Goal: Information Seeking & Learning: Learn about a topic

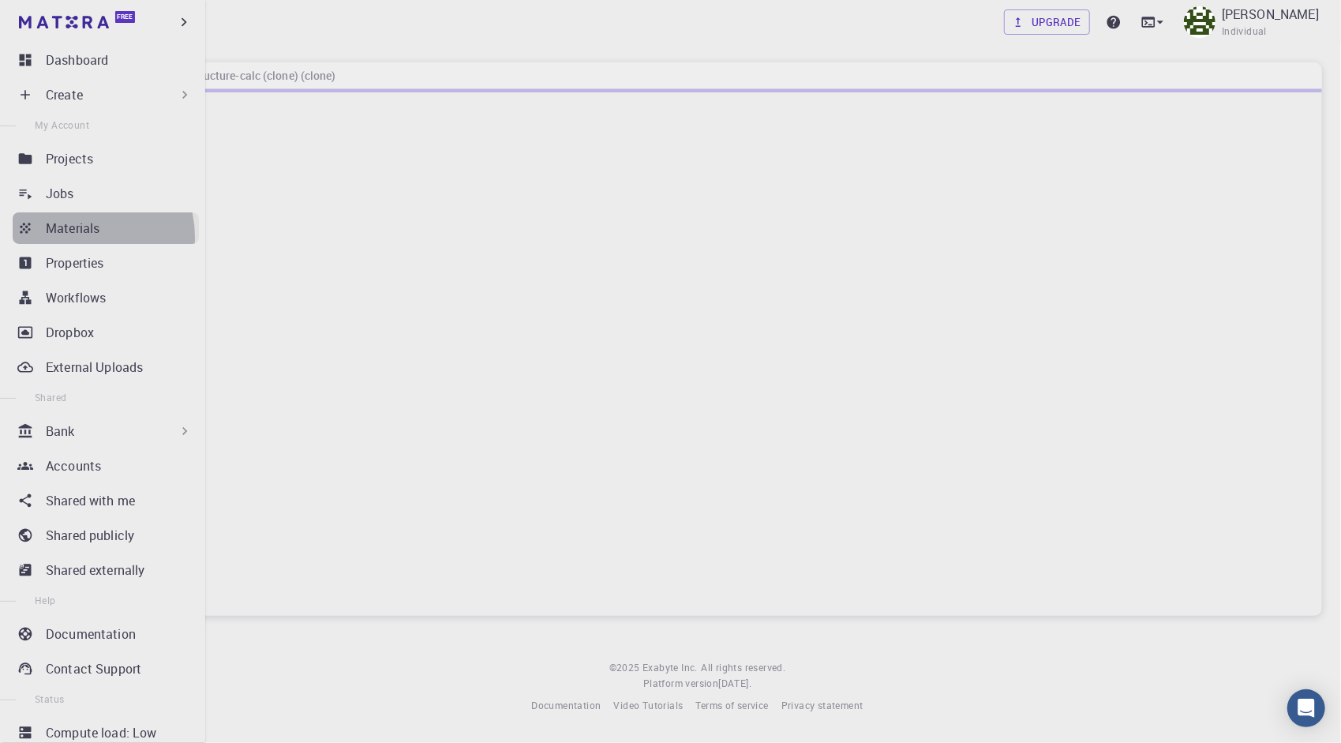
click at [74, 238] on link "Materials" at bounding box center [106, 228] width 186 height 32
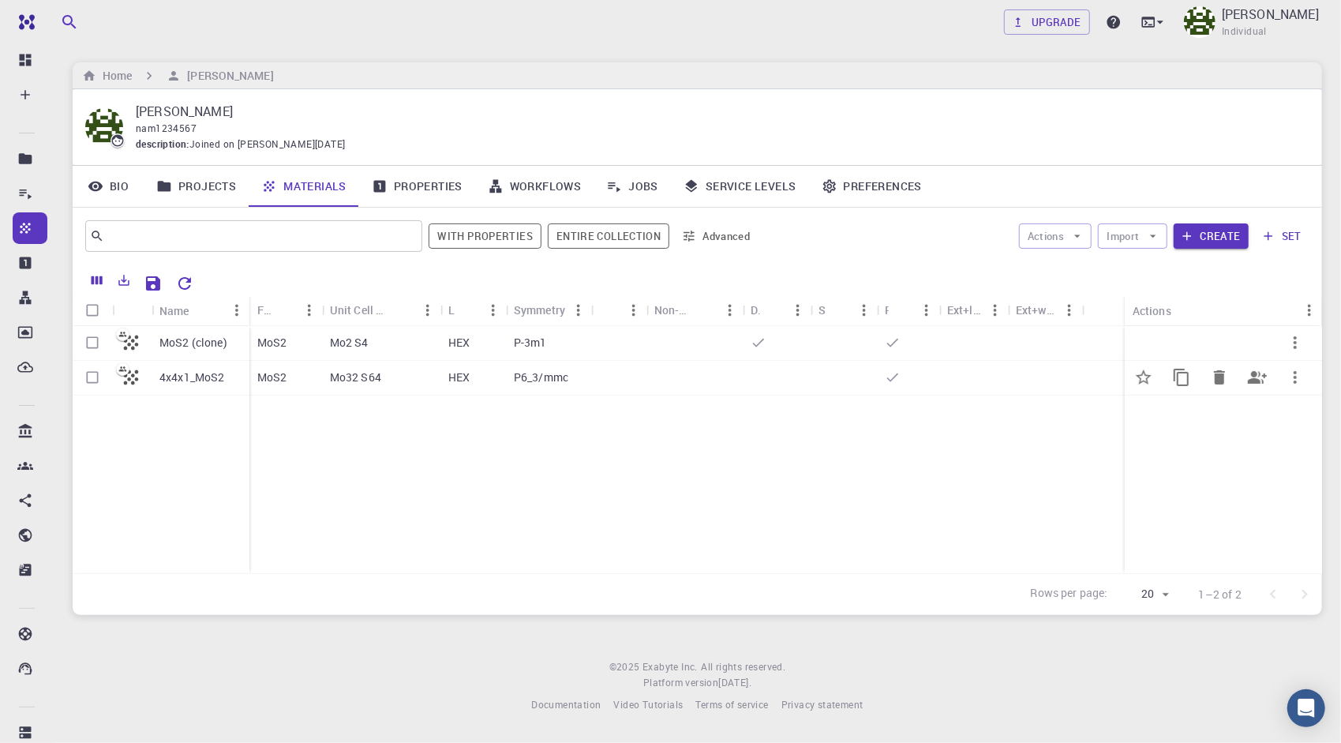
click at [397, 372] on div "Mo32 S64" at bounding box center [381, 378] width 118 height 35
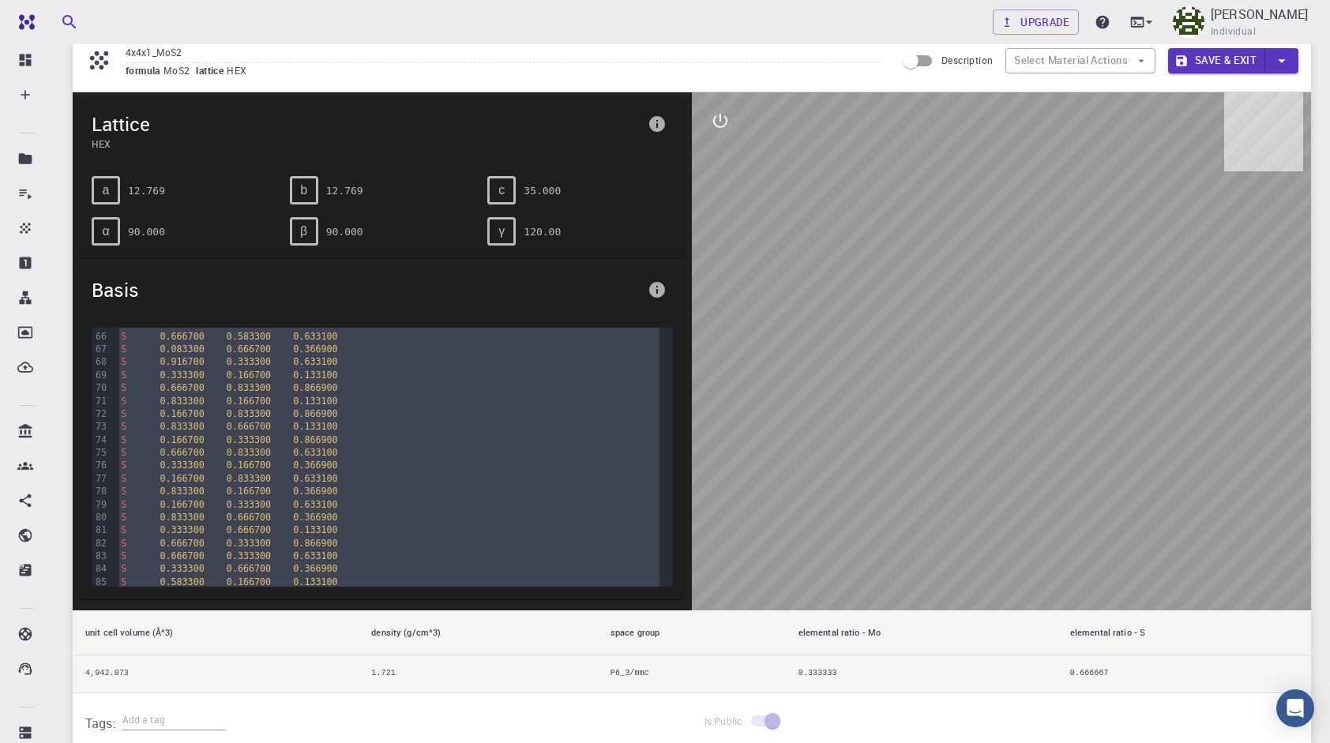
scroll to position [1001, 0]
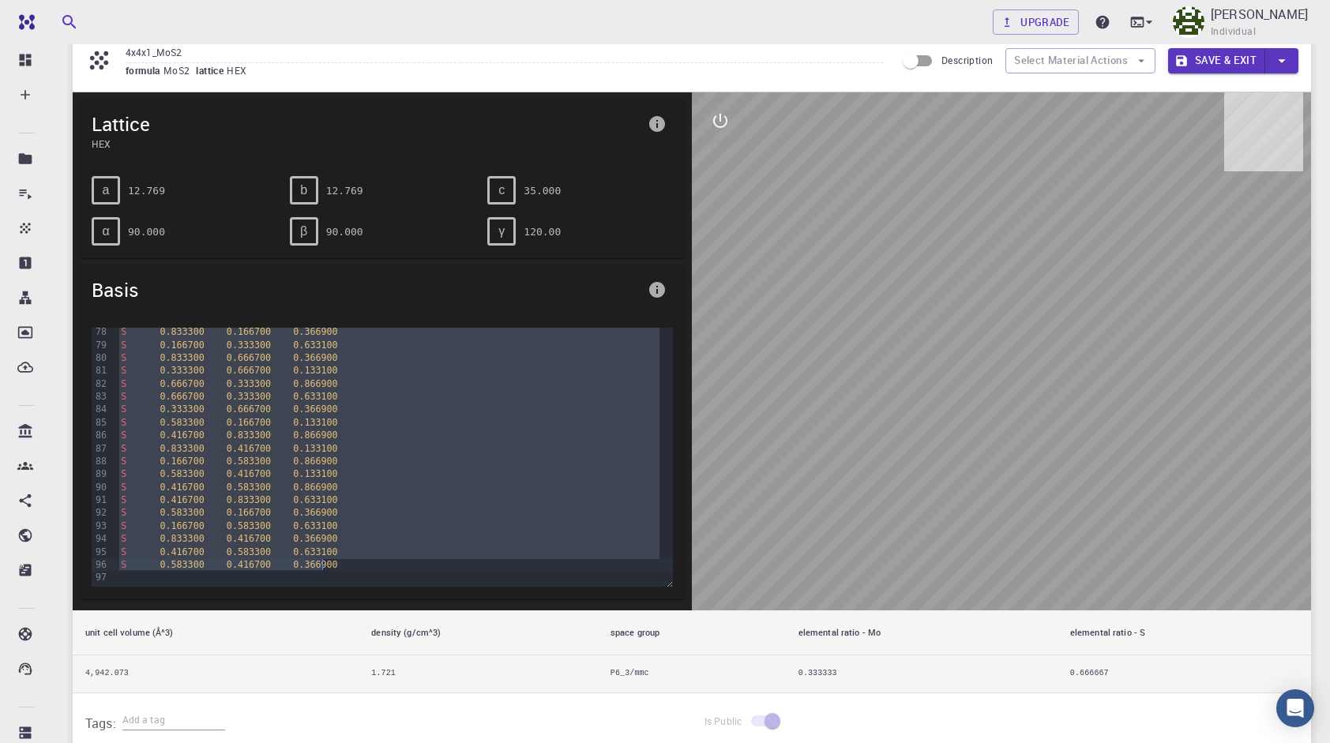
drag, startPoint x: 115, startPoint y: 336, endPoint x: 339, endPoint y: 562, distance: 318.8
copy div "Mo 0.083300 0.166700 0.750000 Mo 0.083300 0.666700 0.750000 Mo 0.333300 0.16670…"
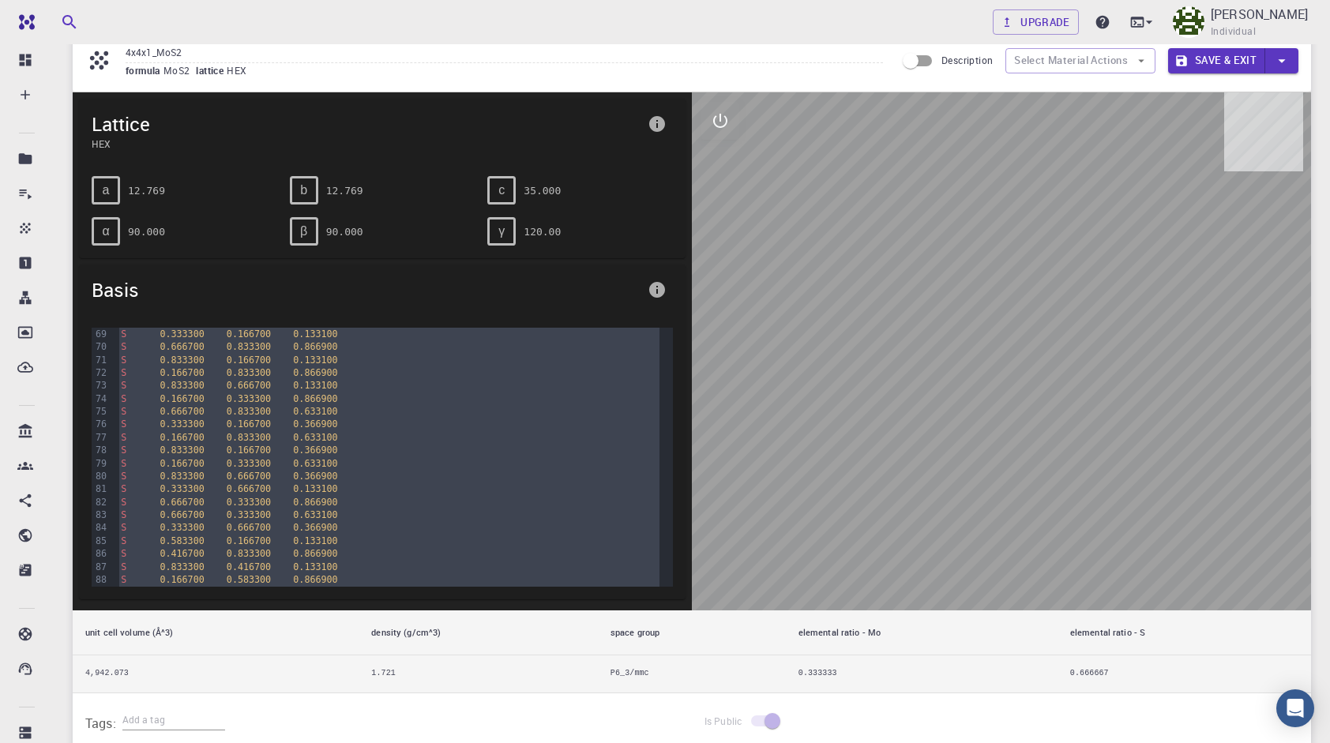
scroll to position [0, 0]
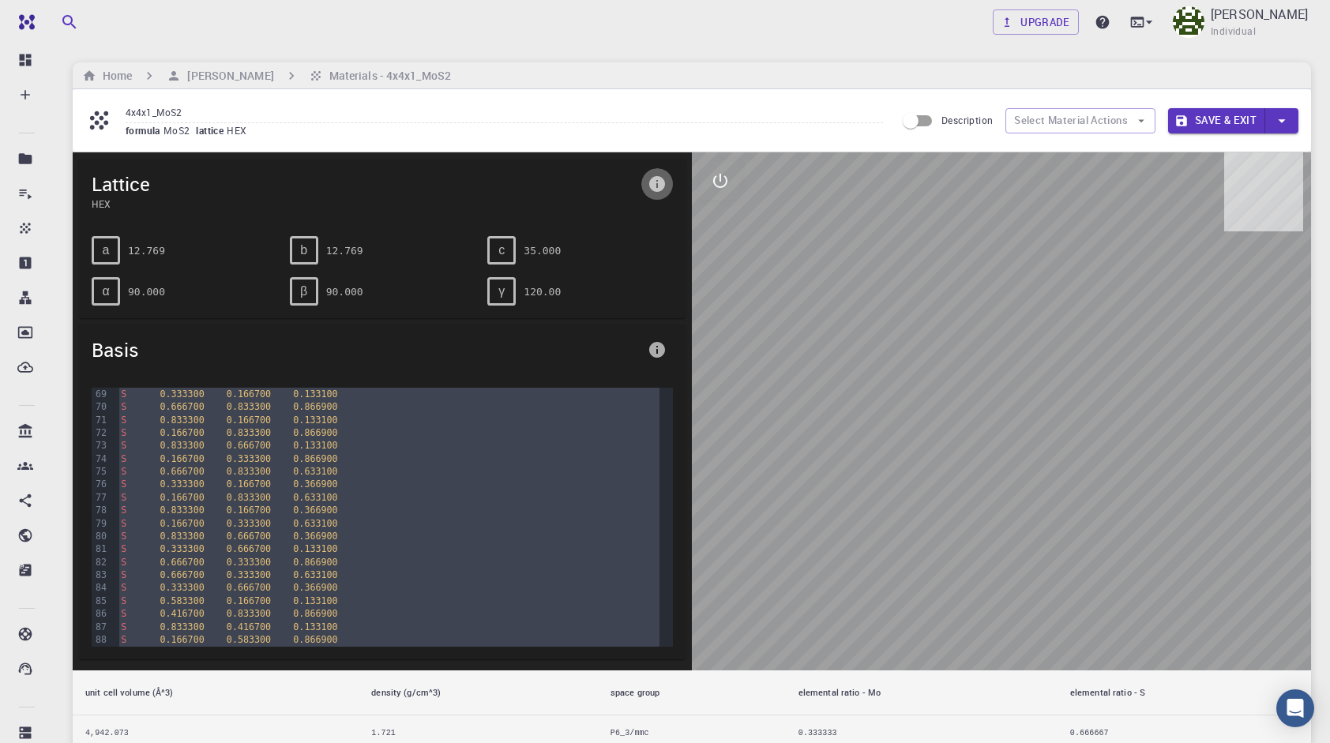
click at [657, 181] on icon "info" at bounding box center [656, 183] width 19 height 19
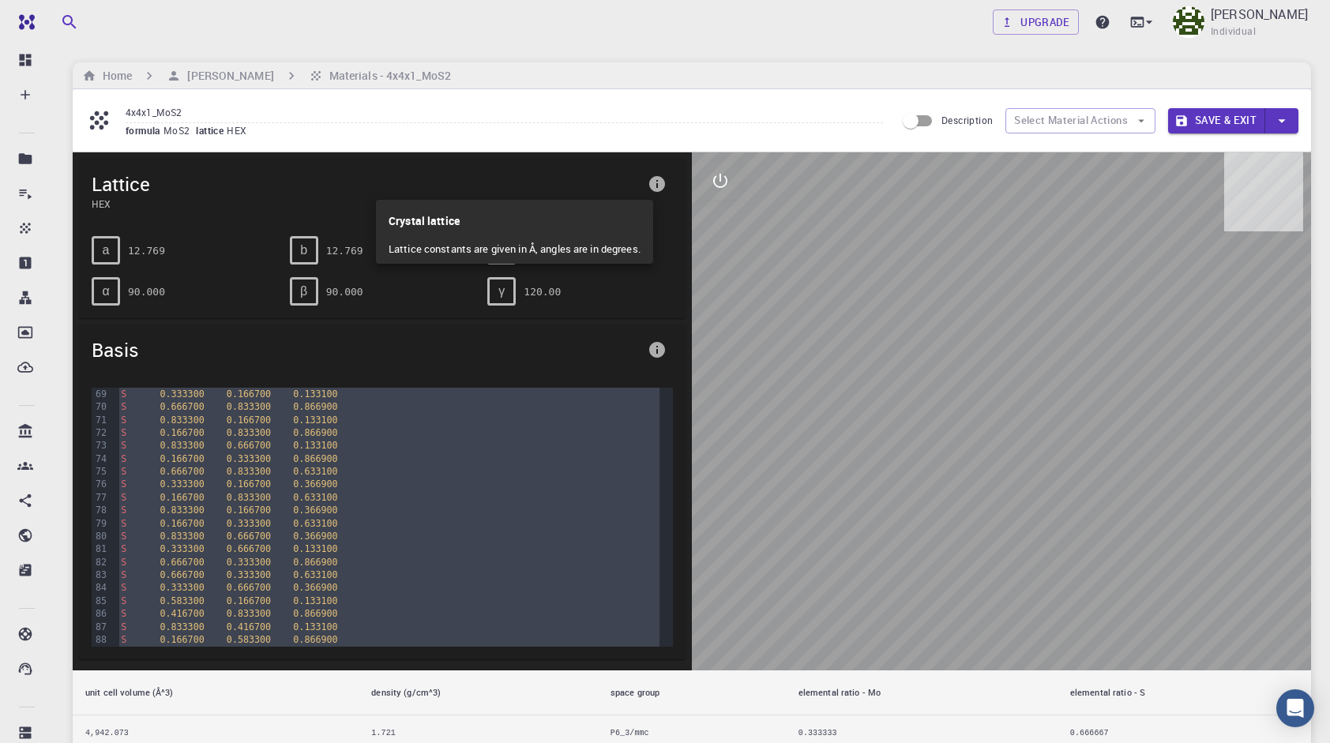
click at [281, 100] on div at bounding box center [665, 371] width 1330 height 743
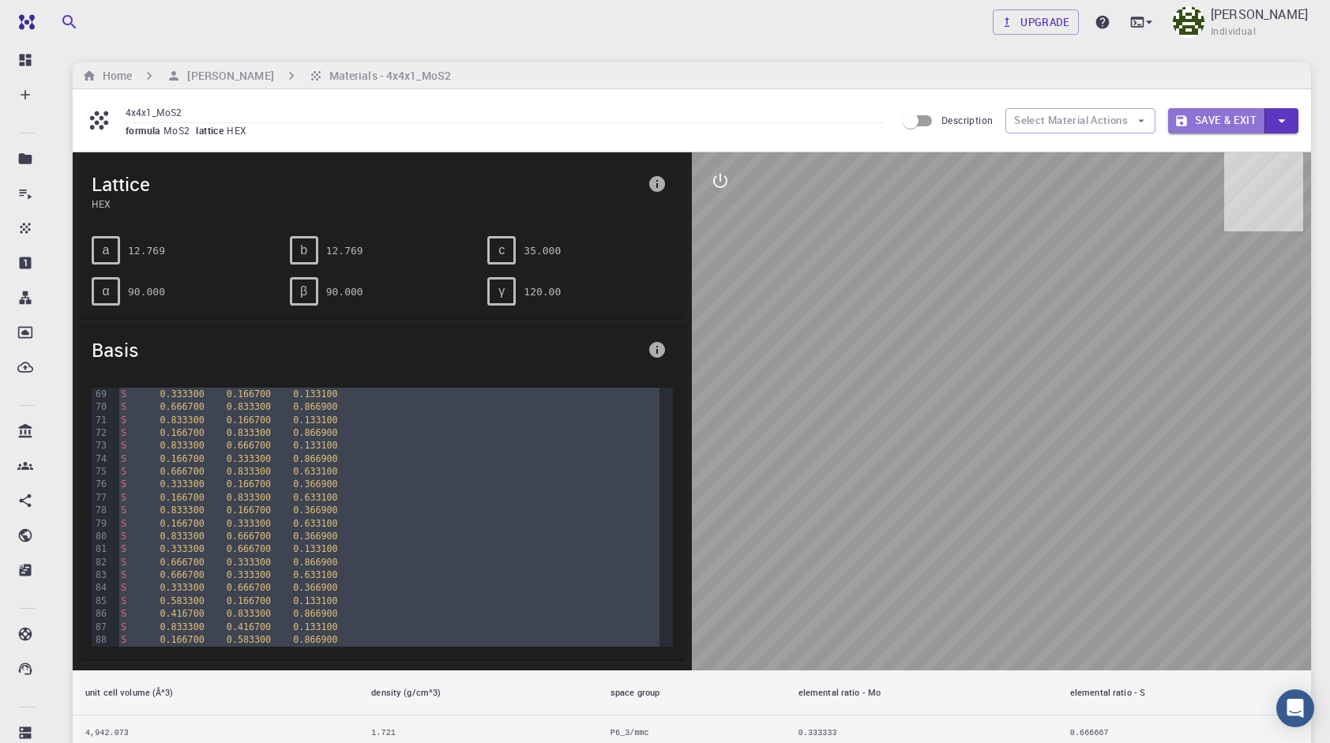
click at [1180, 126] on icon "button" at bounding box center [1181, 120] width 11 height 11
click at [1292, 113] on button "button" at bounding box center [1281, 120] width 33 height 25
click at [1199, 154] on li "Save & Exit" at bounding box center [1204, 152] width 73 height 24
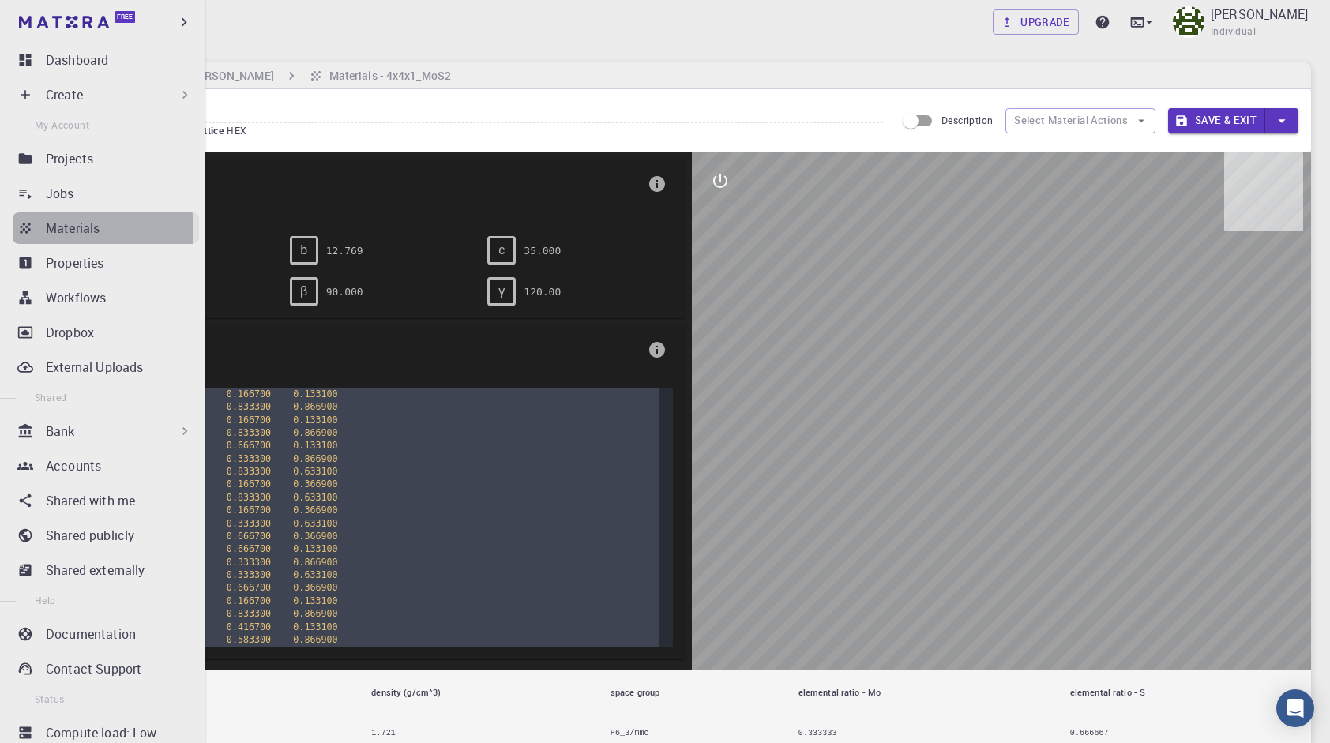
click at [44, 231] on link "Materials" at bounding box center [106, 228] width 186 height 32
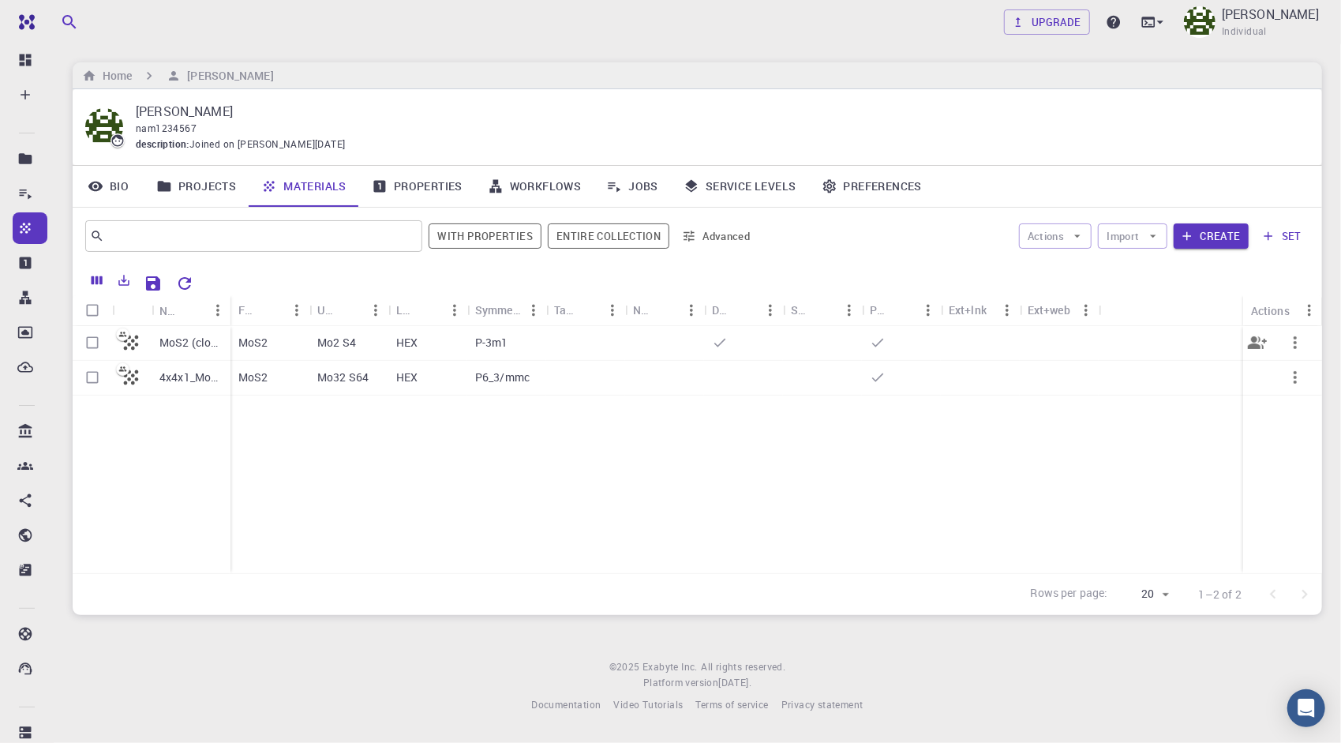
click at [501, 354] on div "P-3m1" at bounding box center [506, 343] width 79 height 35
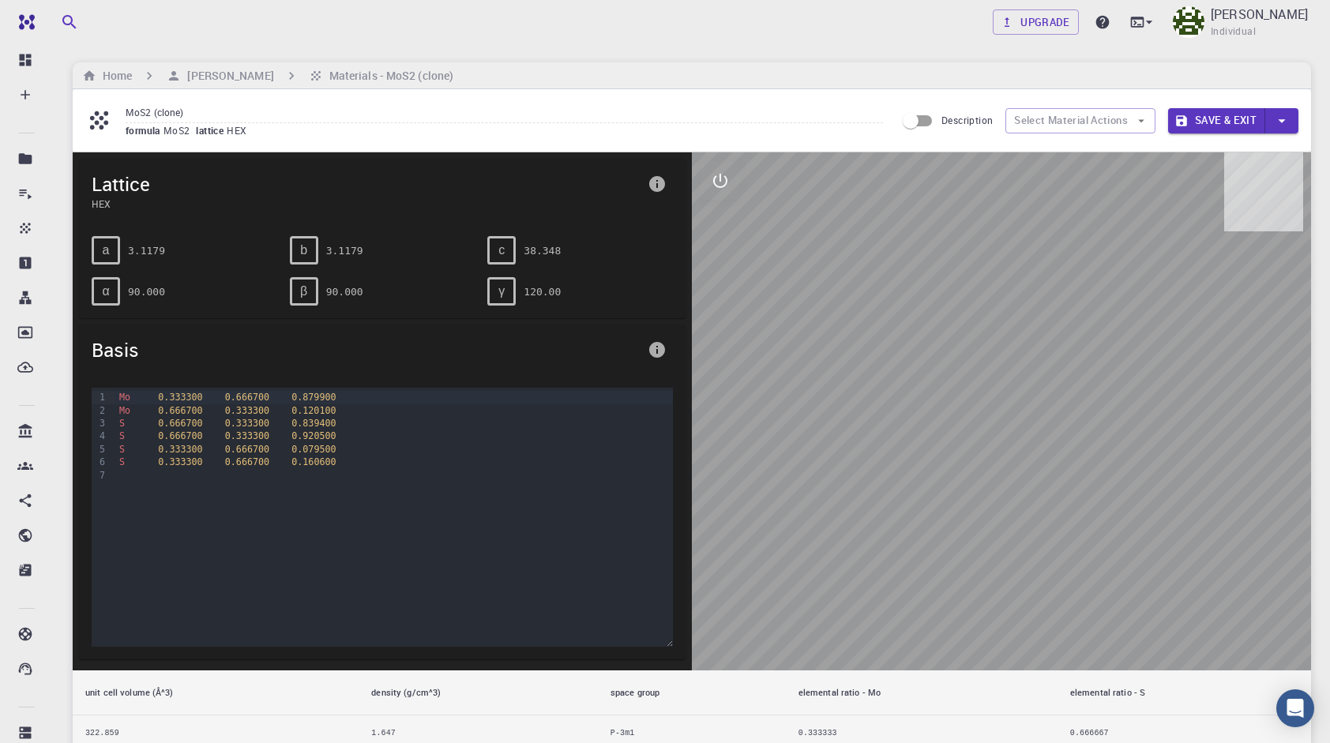
click at [1014, 400] on div at bounding box center [1001, 411] width 619 height 518
click at [1015, 443] on div at bounding box center [1001, 411] width 619 height 518
click at [1015, 449] on div at bounding box center [1001, 411] width 619 height 518
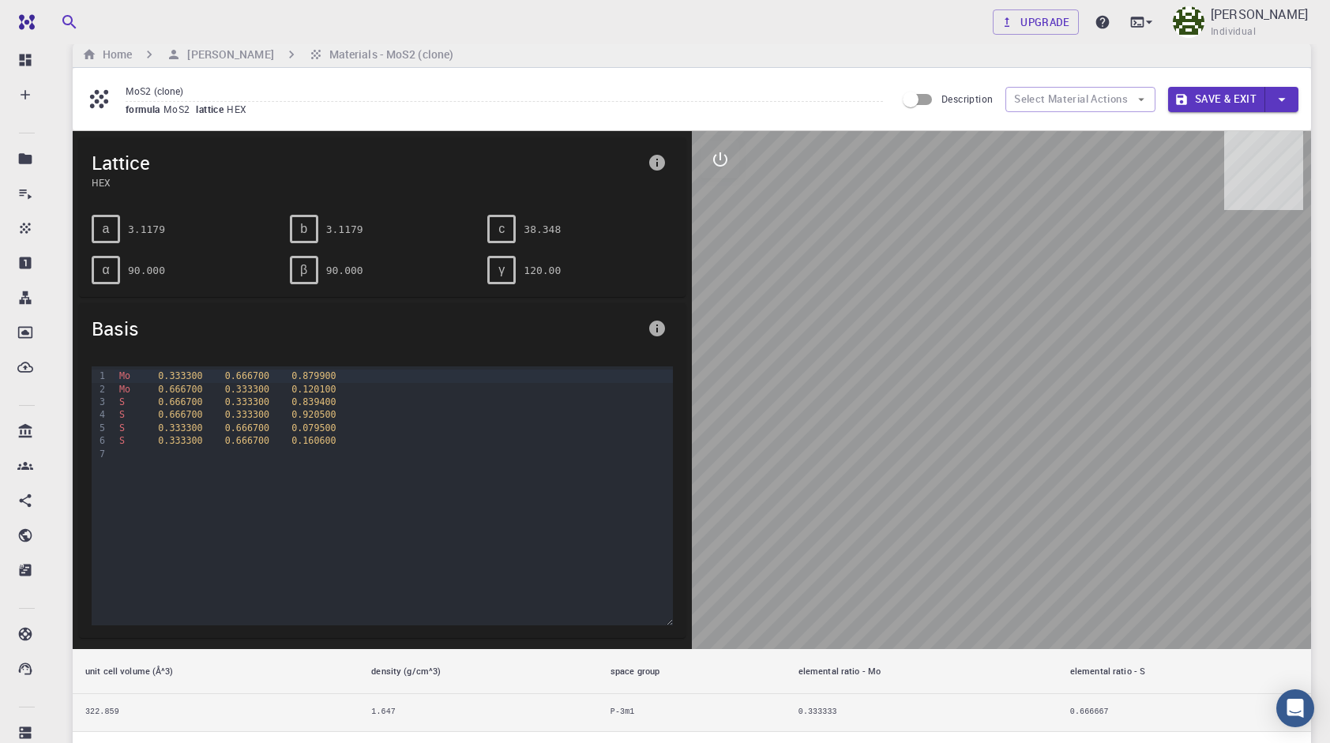
scroll to position [21, 0]
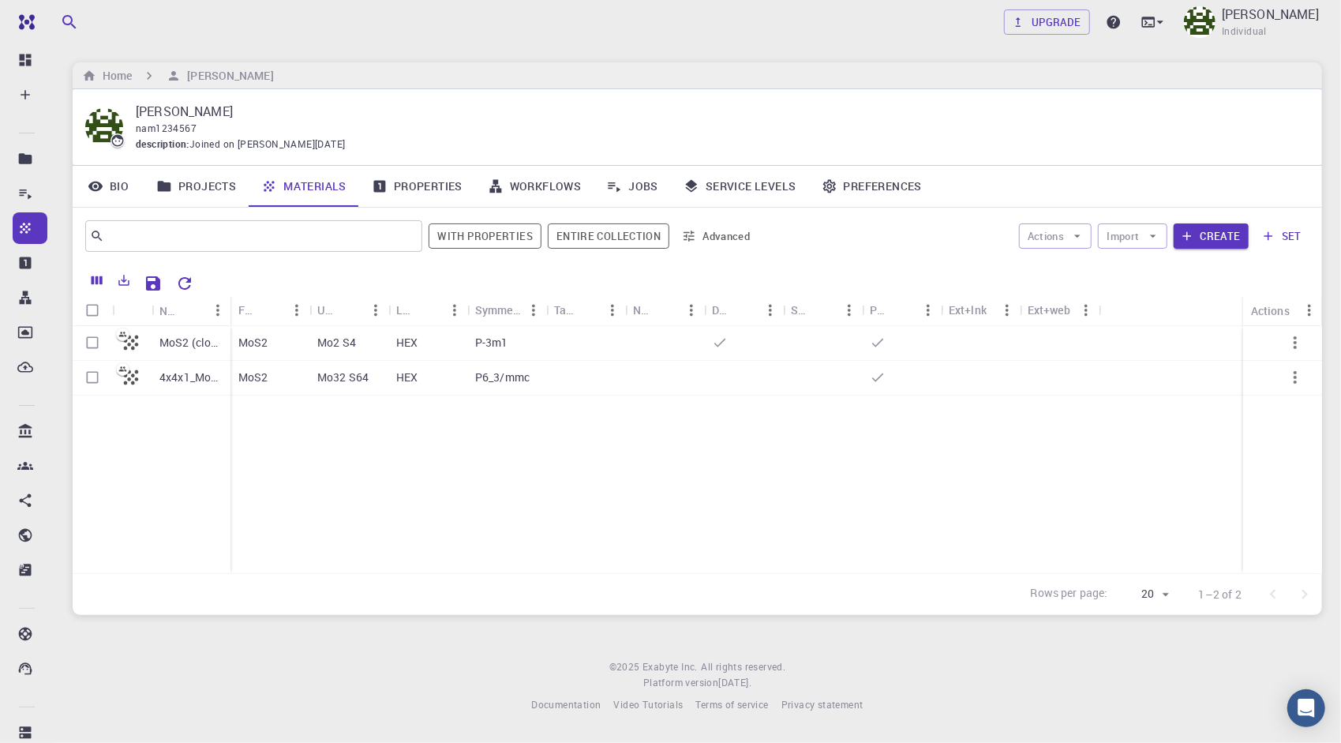
click at [609, 381] on div at bounding box center [585, 378] width 79 height 35
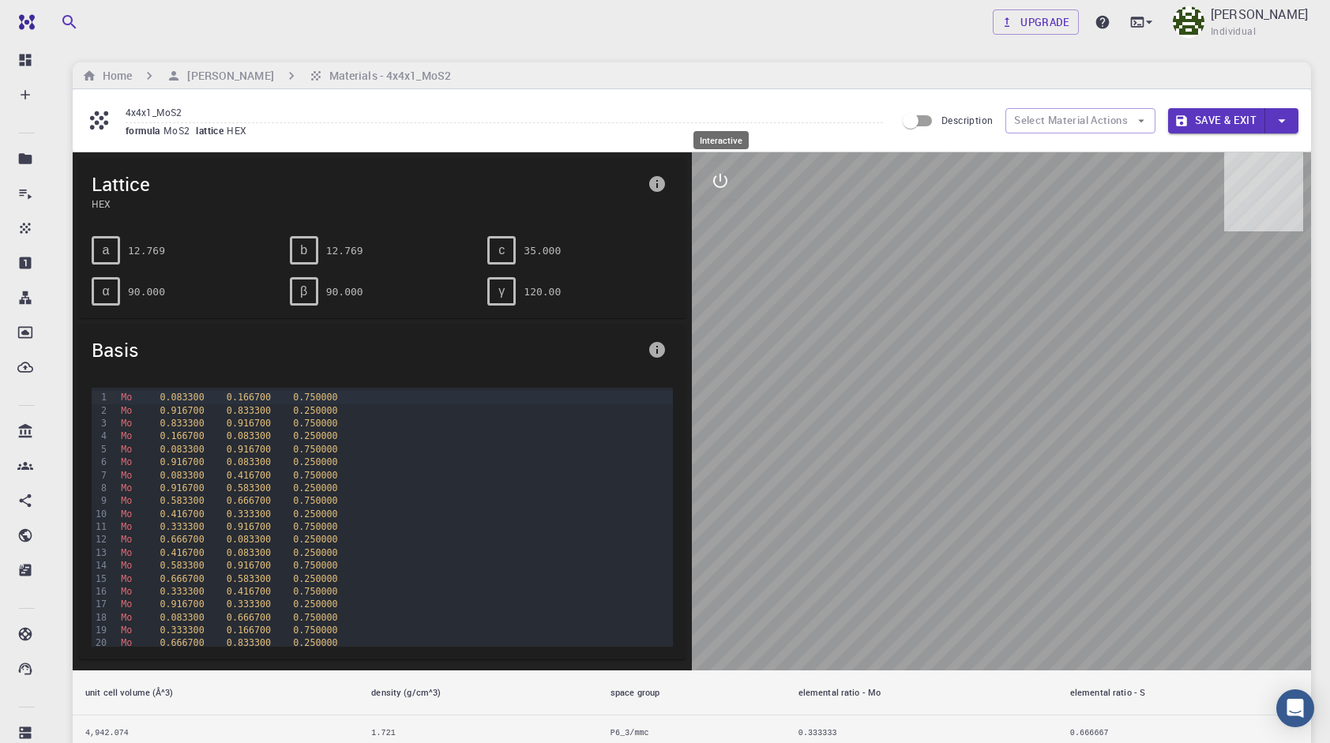
click at [721, 189] on icon "interactive" at bounding box center [720, 180] width 19 height 19
click at [718, 219] on icon "view" at bounding box center [719, 219] width 17 height 12
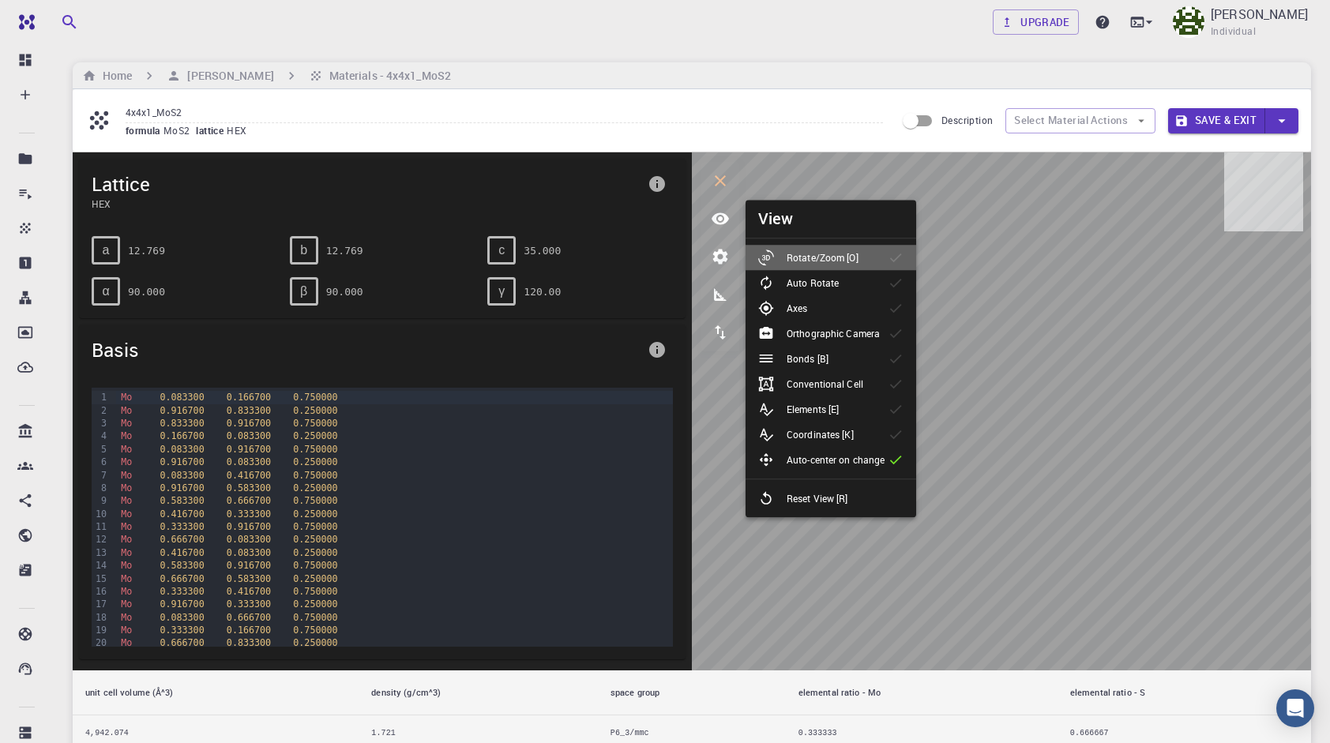
click at [811, 253] on p "Rotate/Zoom [O]" at bounding box center [822, 257] width 72 height 14
click at [824, 284] on p "Auto Rotate" at bounding box center [812, 283] width 52 height 14
click at [827, 286] on p "Auto Rotate" at bounding box center [812, 283] width 52 height 14
click at [822, 306] on li "Axes" at bounding box center [830, 307] width 171 height 25
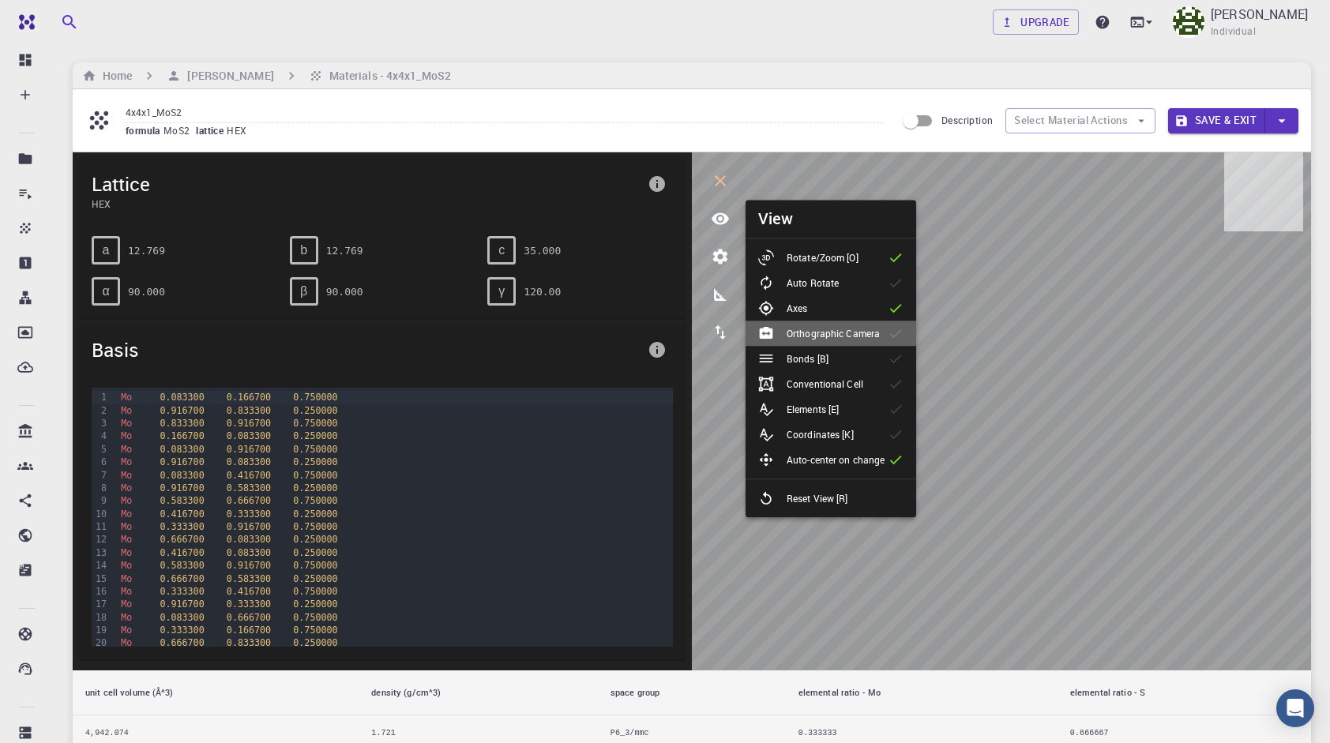
click at [824, 332] on p "Orthographic Camera" at bounding box center [832, 333] width 93 height 14
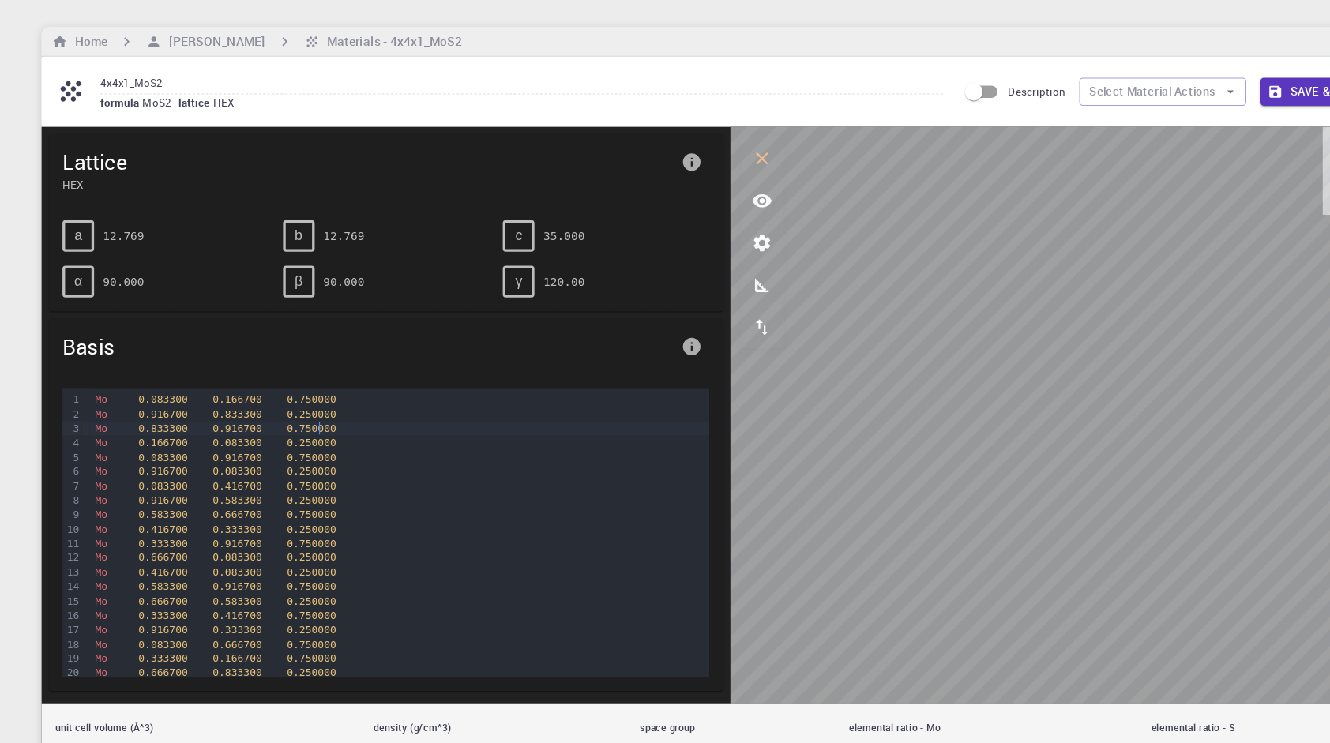
click at [338, 422] on div "Mo 0.833300 0.916700 0.750000" at bounding box center [394, 423] width 557 height 13
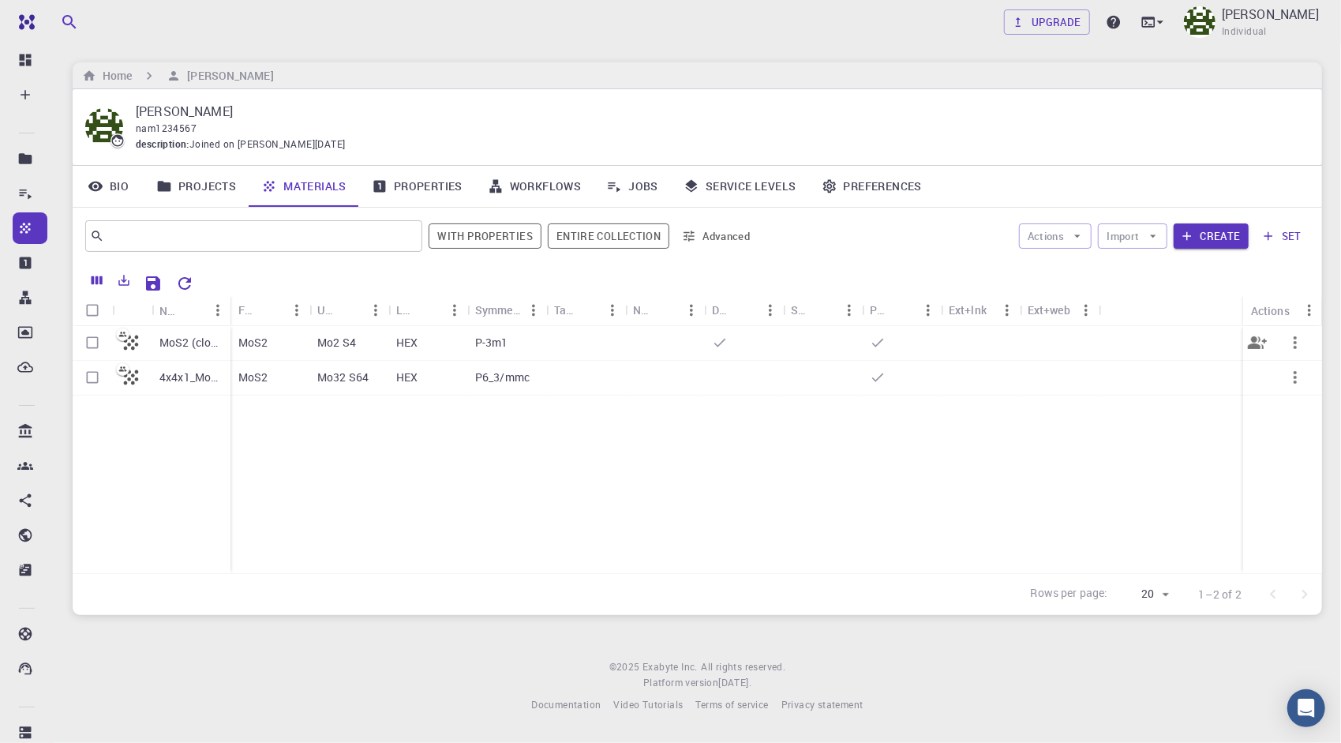
click at [262, 343] on p "MoS2" at bounding box center [253, 343] width 30 height 16
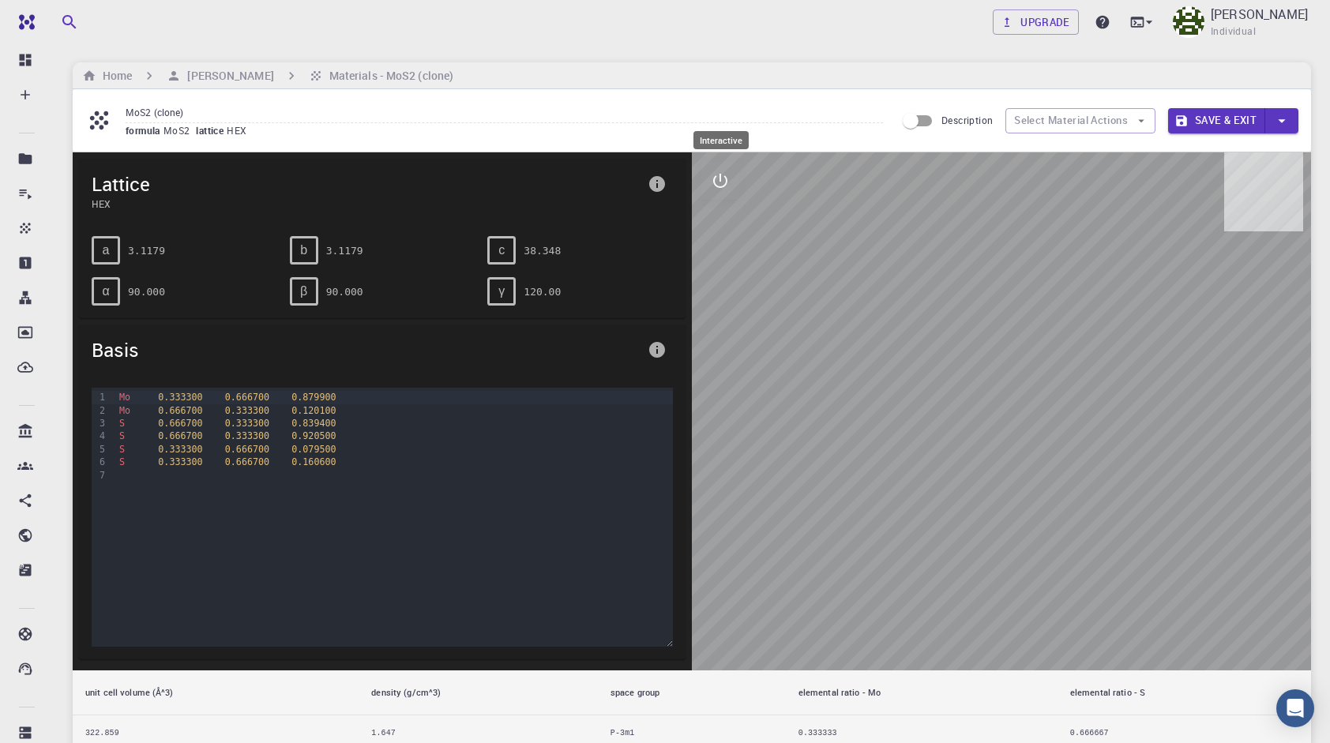
click at [728, 199] on button "interactive" at bounding box center [720, 181] width 38 height 38
click at [730, 221] on button "view" at bounding box center [720, 219] width 38 height 38
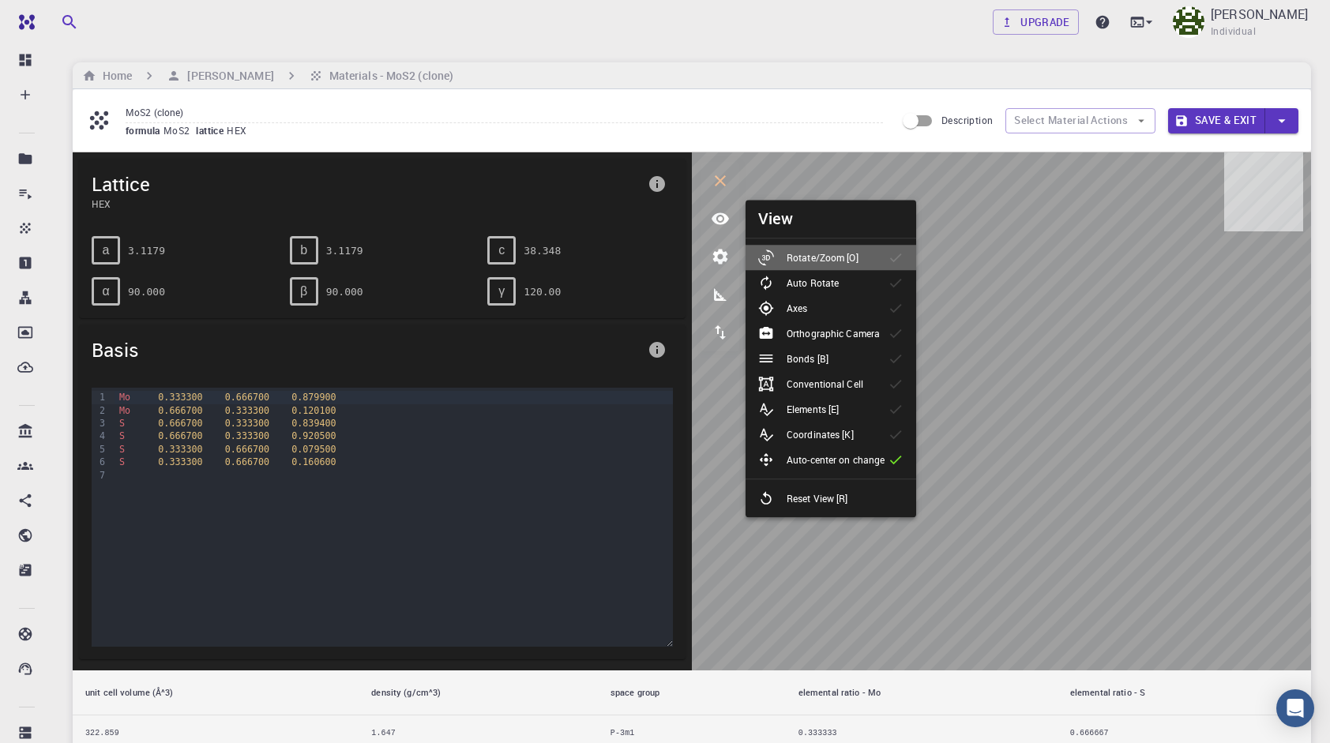
click at [821, 256] on p "Rotate/Zoom [O]" at bounding box center [822, 257] width 72 height 14
click at [820, 310] on div "Axes" at bounding box center [789, 308] width 62 height 16
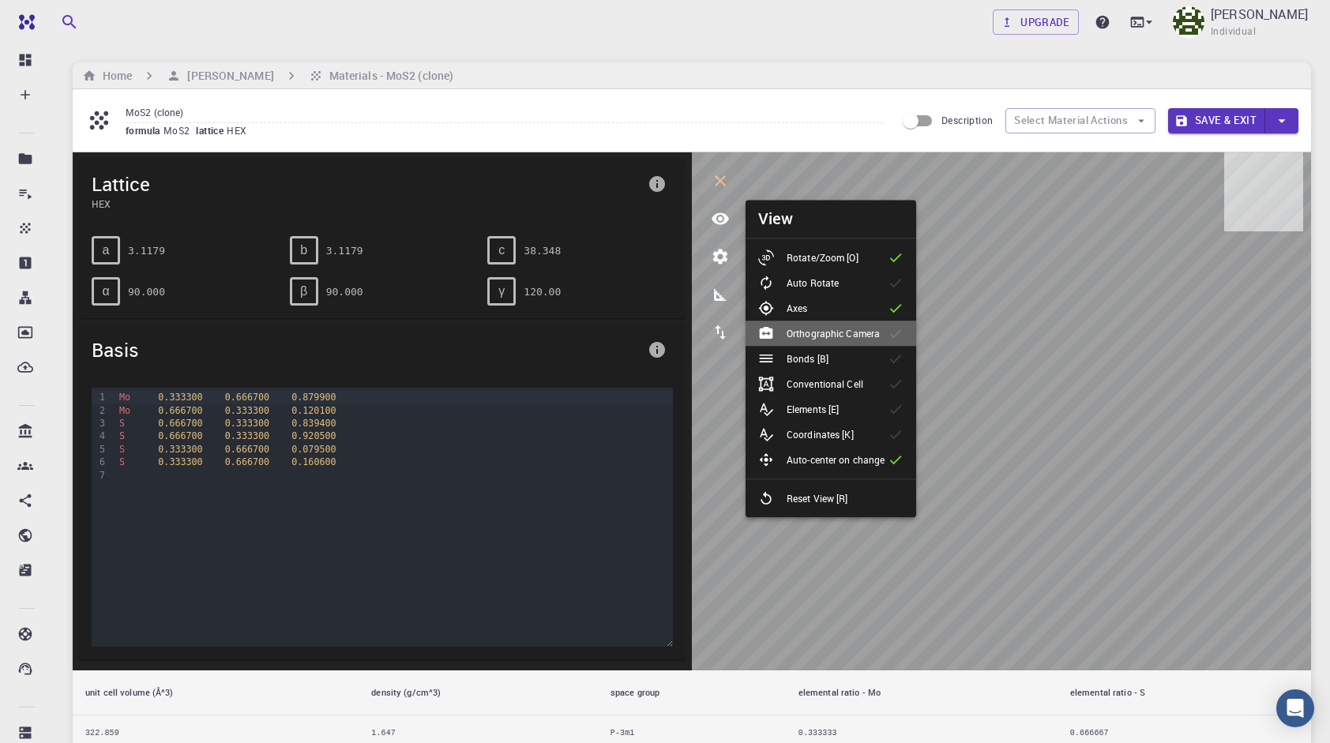
click at [818, 338] on p "Orthographic Camera" at bounding box center [832, 333] width 93 height 14
click at [818, 349] on li "Bonds [B]" at bounding box center [830, 358] width 171 height 25
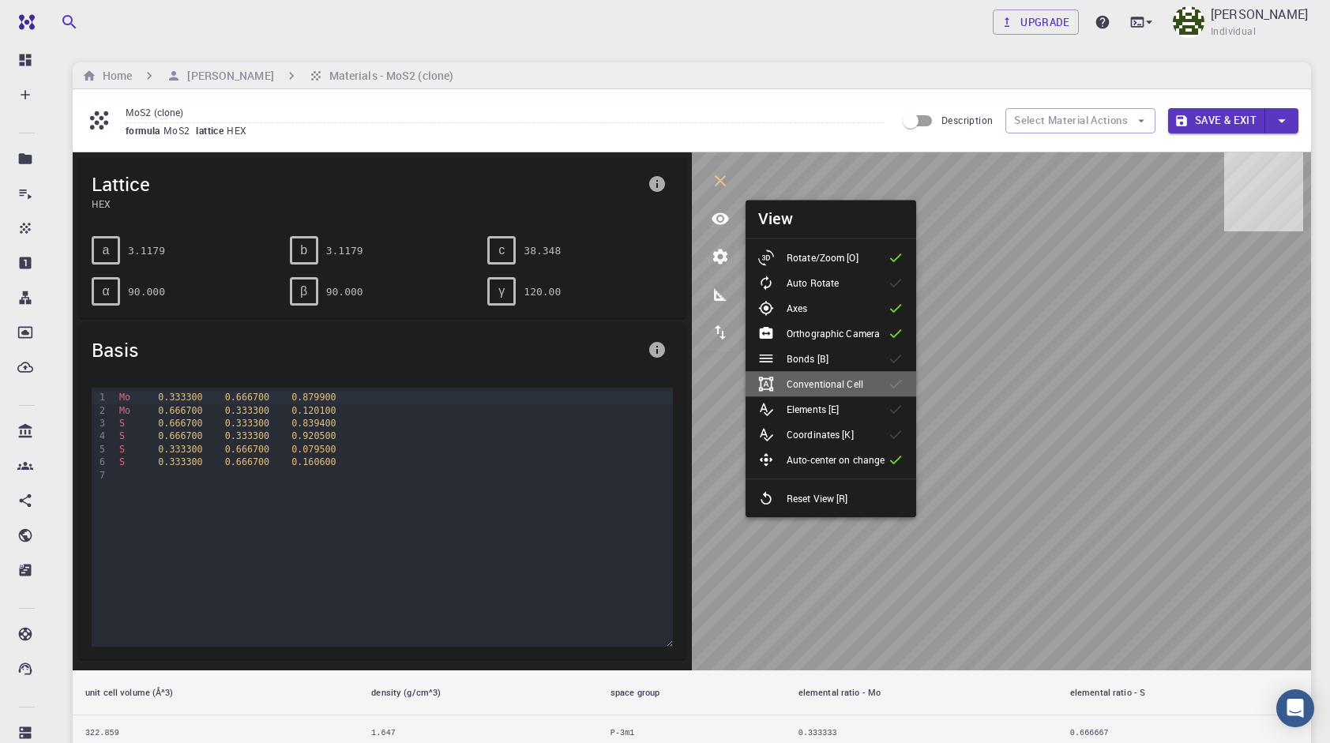
click at [823, 378] on p "Conventional Cell" at bounding box center [824, 384] width 77 height 14
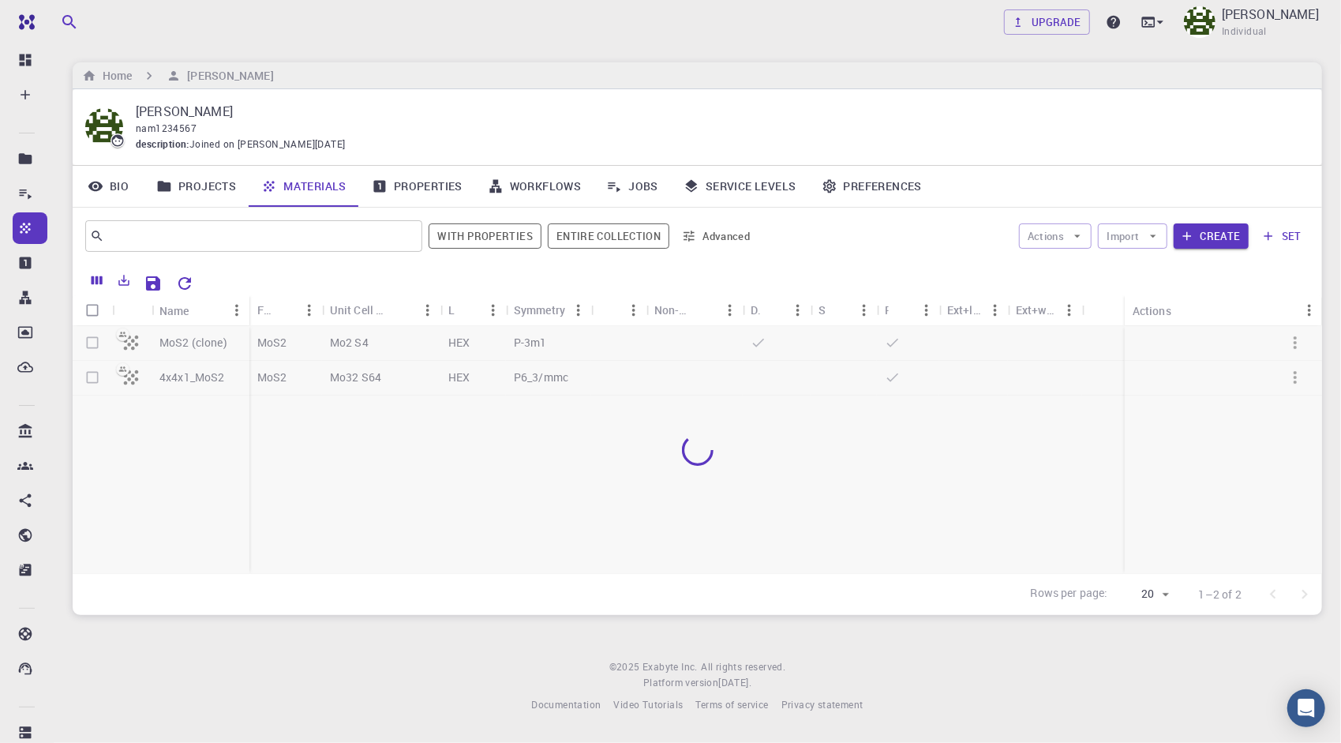
click at [219, 388] on div at bounding box center [698, 450] width 1250 height 248
click at [622, 382] on div at bounding box center [585, 378] width 79 height 35
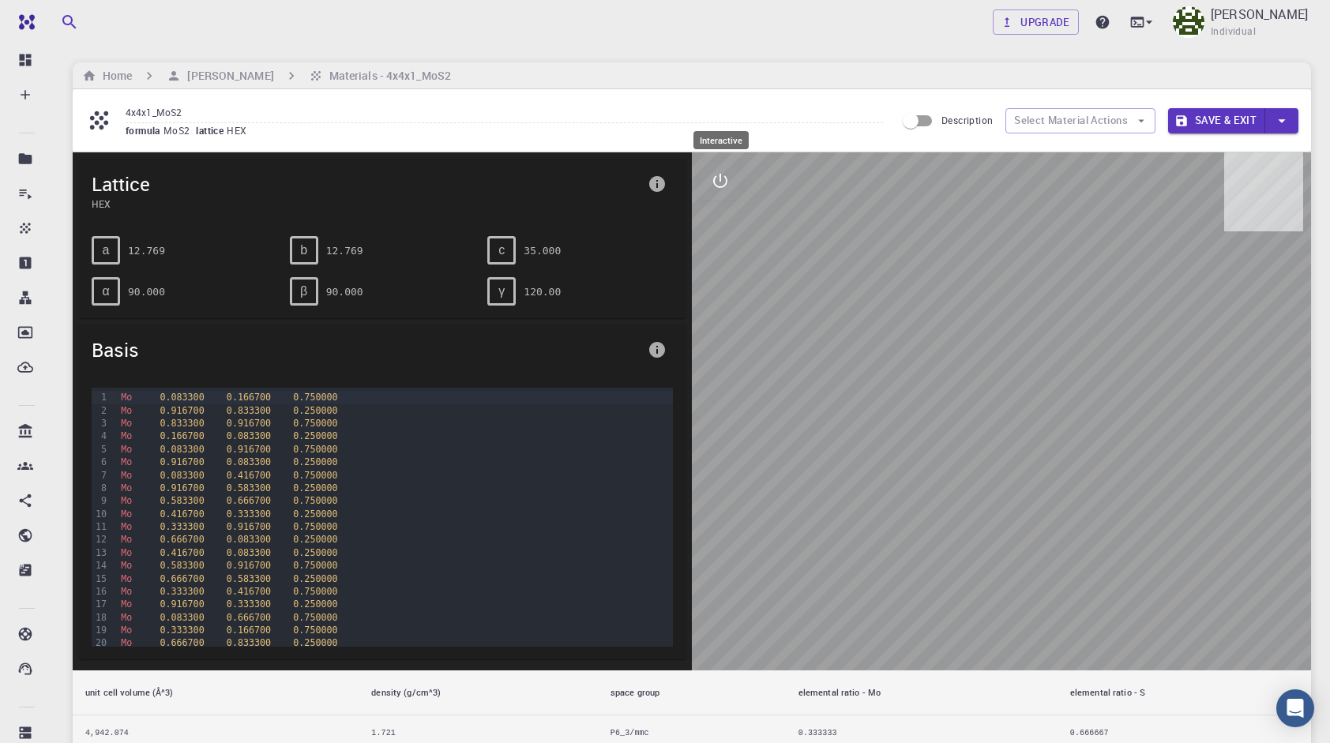
click at [714, 186] on icon "interactive" at bounding box center [720, 180] width 19 height 19
click at [718, 226] on icon "view" at bounding box center [720, 218] width 19 height 19
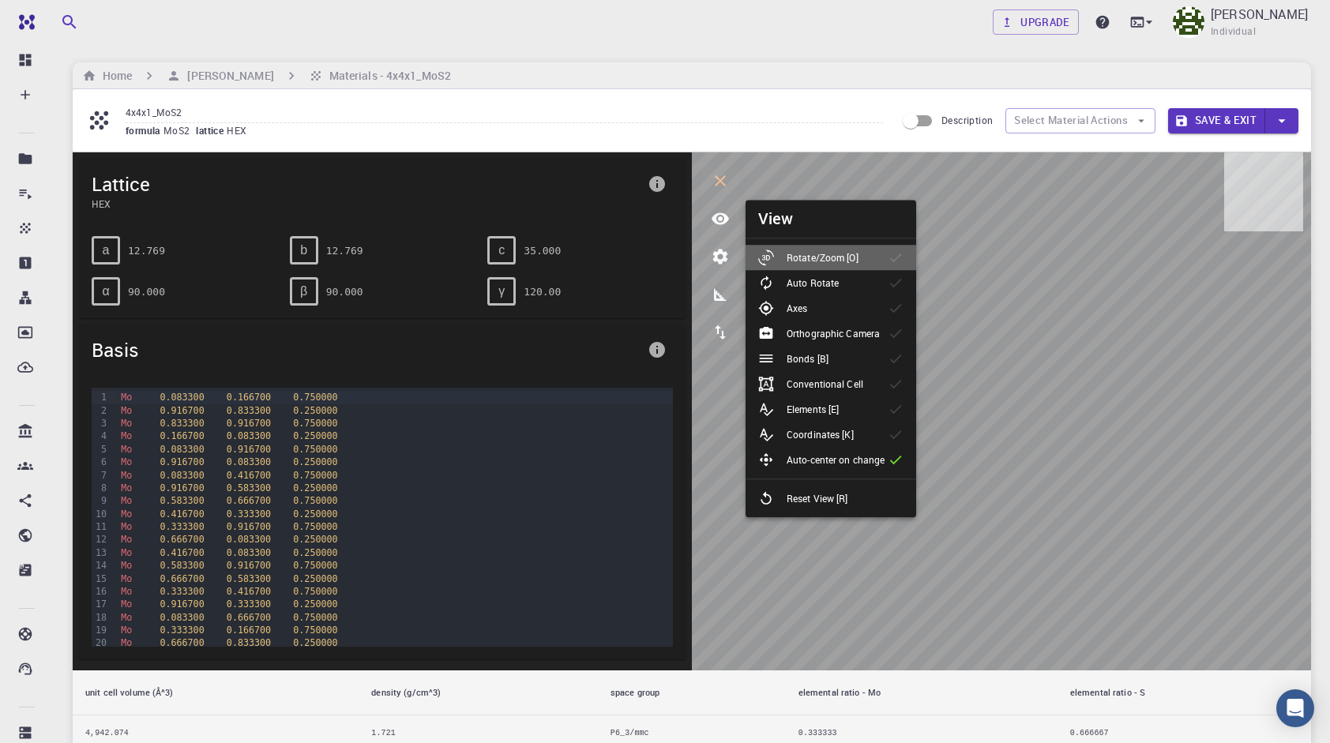
click at [838, 267] on li "Rotate/Zoom [O]" at bounding box center [830, 257] width 171 height 25
